Goal: Task Accomplishment & Management: Manage account settings

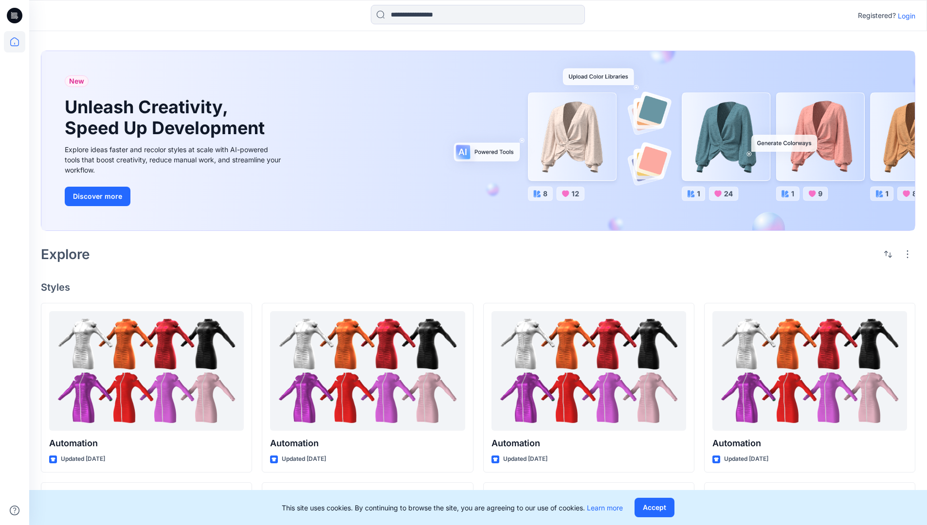
click at [904, 16] on p "Login" at bounding box center [906, 16] width 18 height 10
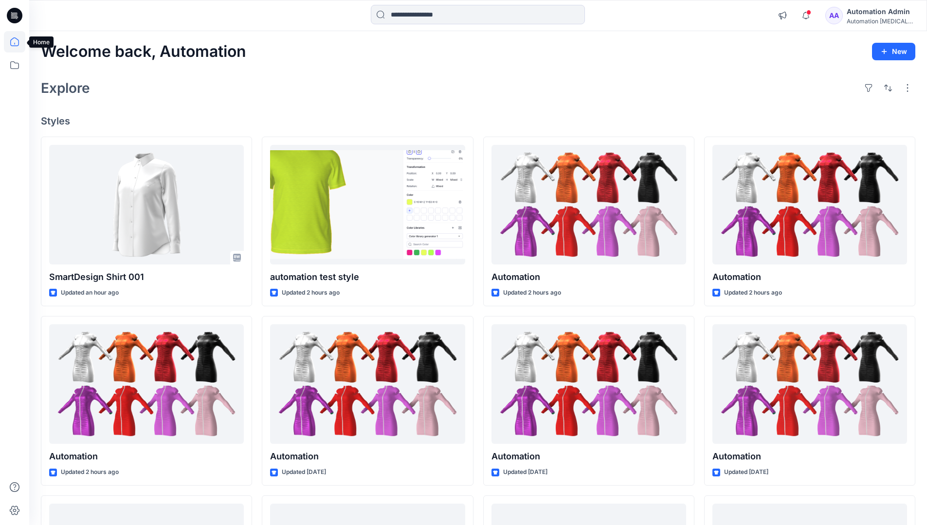
click at [18, 42] on icon at bounding box center [14, 41] width 9 height 9
click at [852, 18] on div "AA Automation Admin Automation [MEDICAL_DATA]..." at bounding box center [869, 15] width 89 height 19
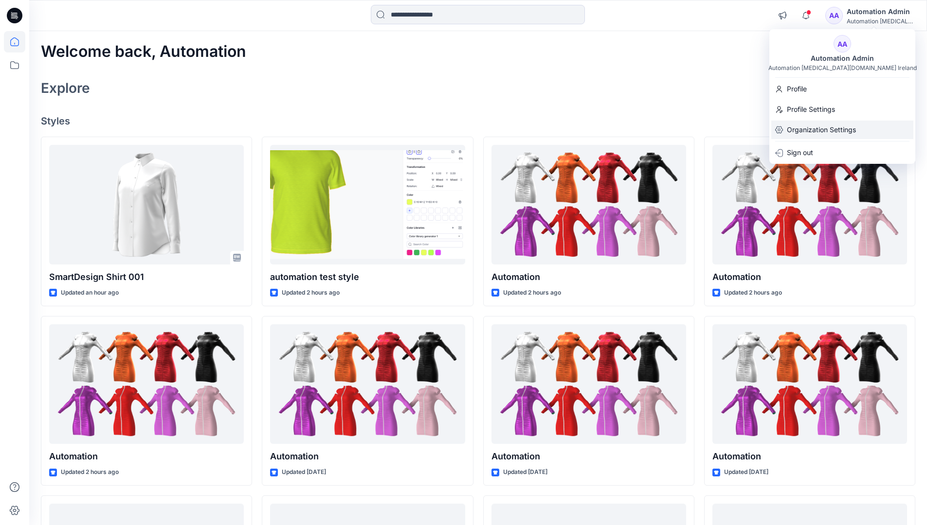
click at [819, 126] on p "Organization Settings" at bounding box center [820, 130] width 69 height 18
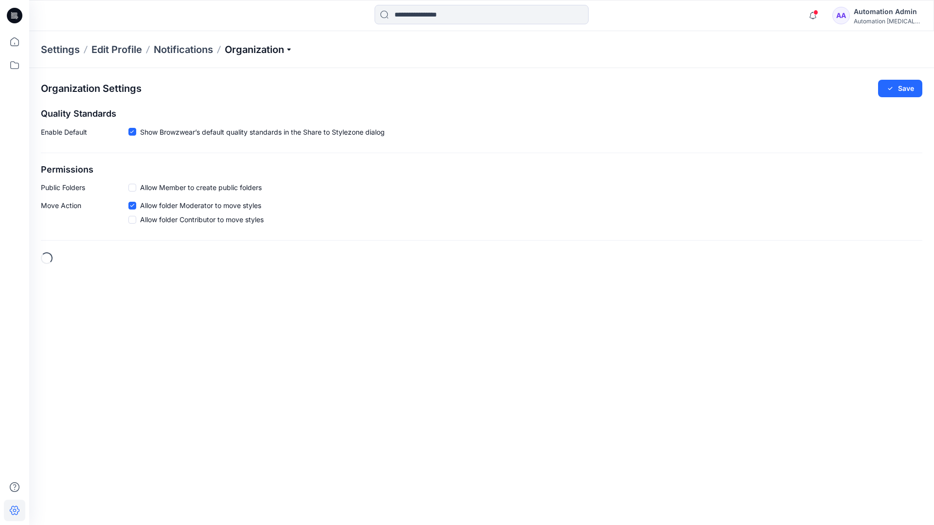
click at [258, 47] on p "Organization" at bounding box center [259, 50] width 68 height 14
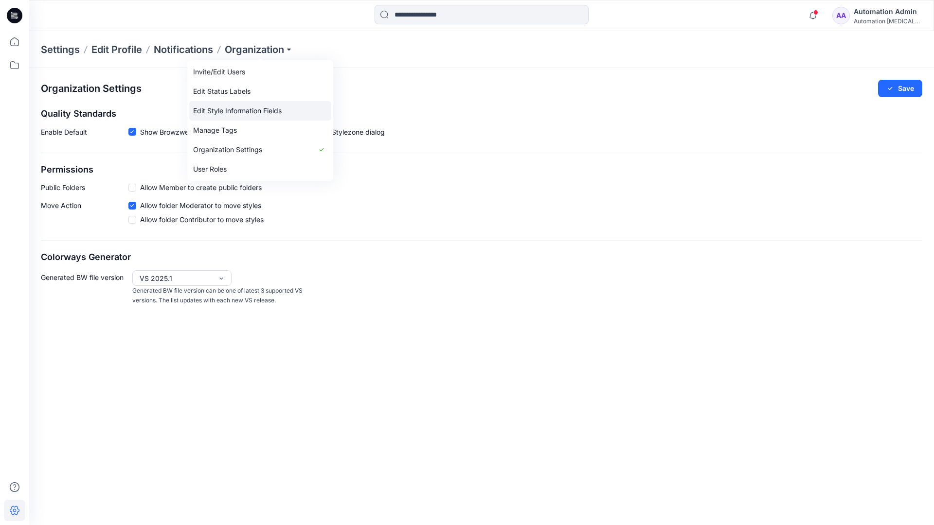
click at [276, 109] on link "Edit Style Information Fields" at bounding box center [260, 110] width 142 height 19
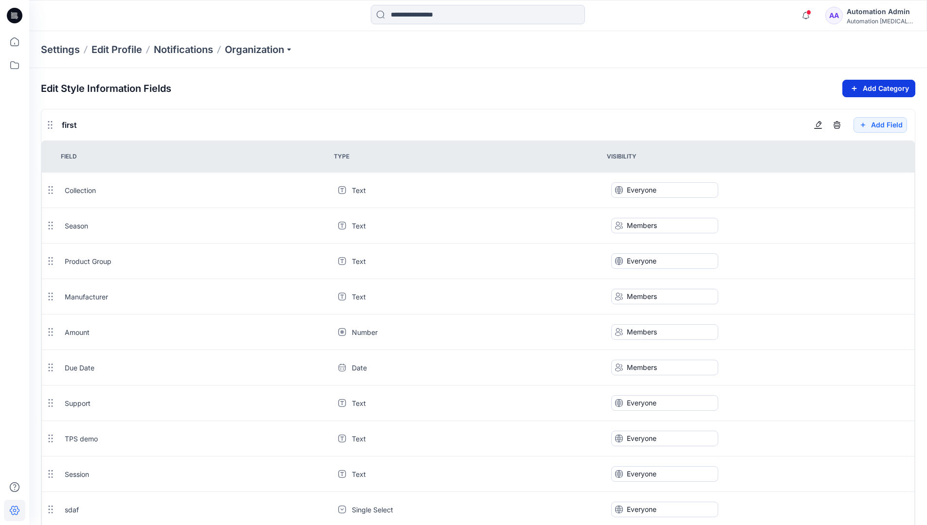
click at [852, 86] on icon "button" at bounding box center [853, 89] width 11 height 12
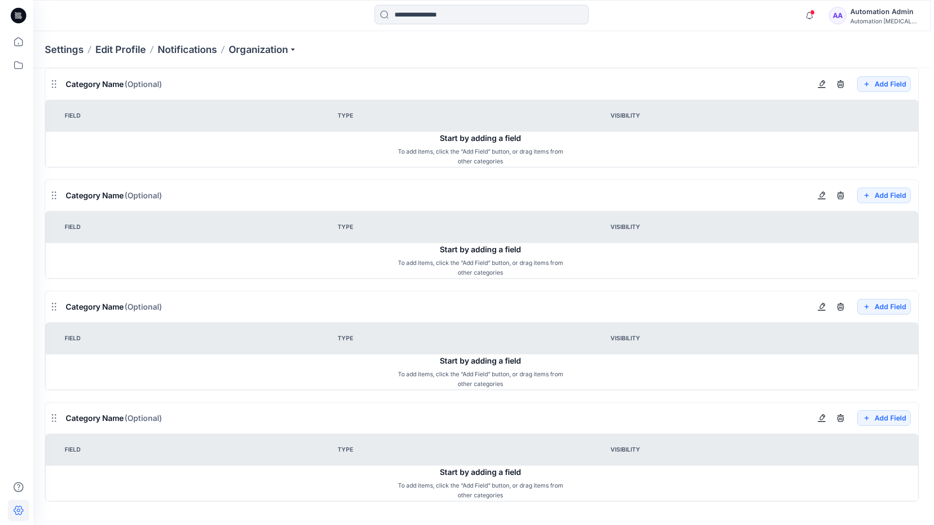
scroll to position [876, 0]
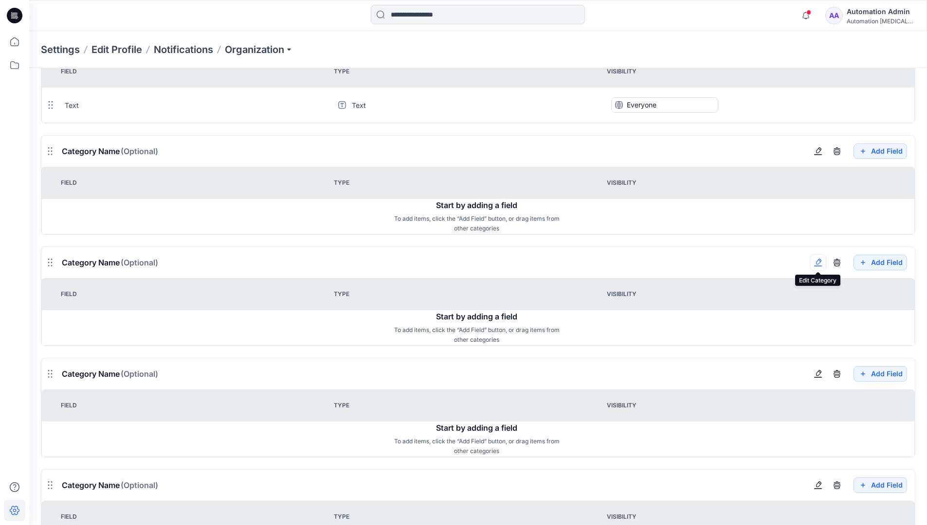
click at [821, 268] on button "button" at bounding box center [817, 262] width 17 height 17
type input "*******"
click at [872, 375] on button "Add Field" at bounding box center [880, 374] width 54 height 16
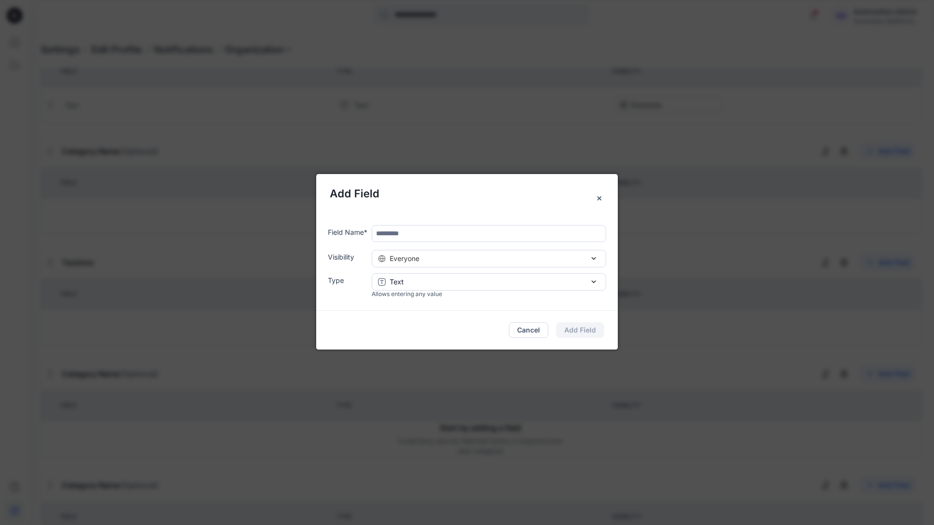
click at [417, 236] on input "text" at bounding box center [489, 233] width 234 height 17
type input "****"
click at [501, 262] on div "Everyone" at bounding box center [489, 258] width 222 height 10
click at [589, 330] on button "Add Field" at bounding box center [580, 330] width 48 height 16
